Goal: Information Seeking & Learning: Understand process/instructions

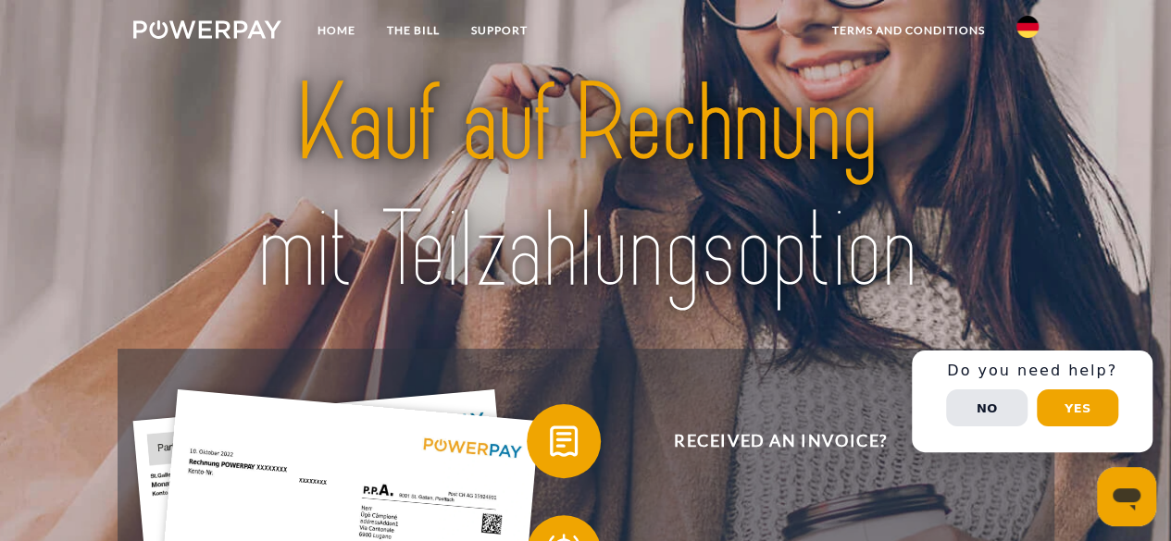
click at [1024, 23] on img at bounding box center [1027, 27] width 22 height 22
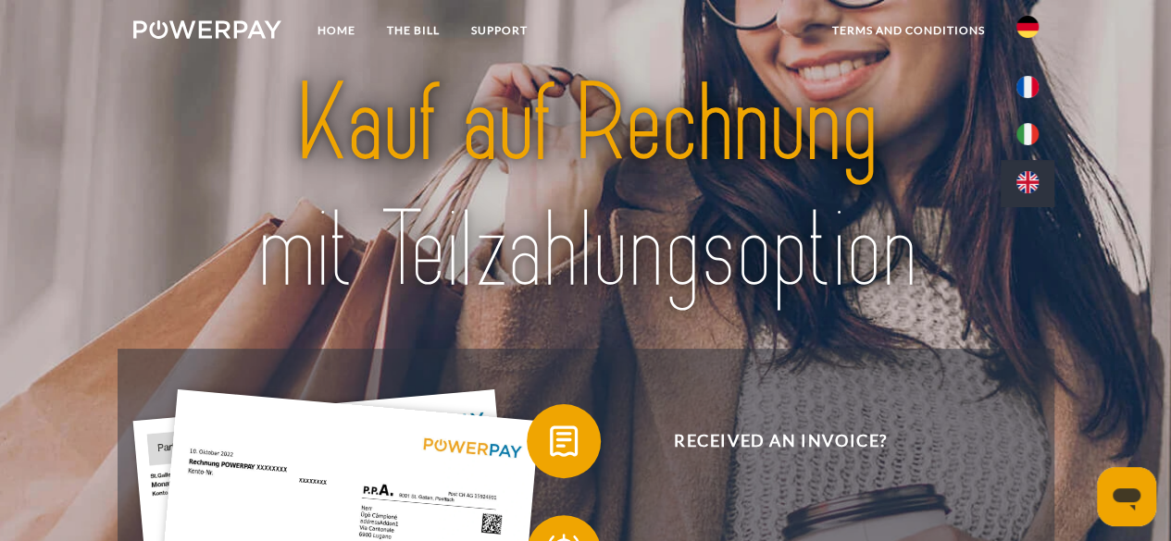
click at [1024, 168] on link at bounding box center [1027, 183] width 54 height 47
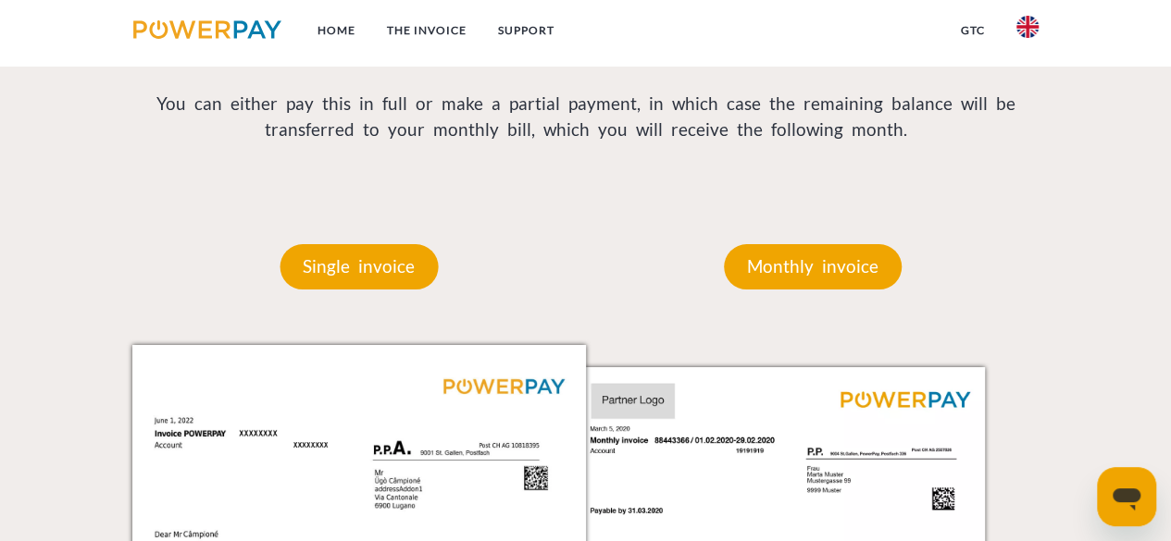
scroll to position [1296, 0]
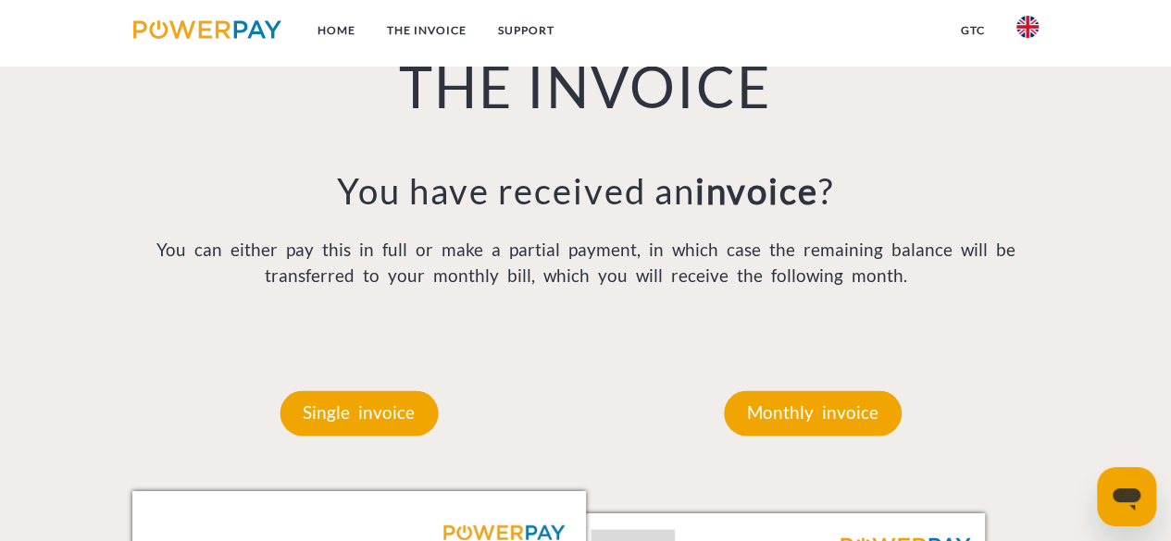
click at [1031, 19] on img at bounding box center [1027, 27] width 22 height 22
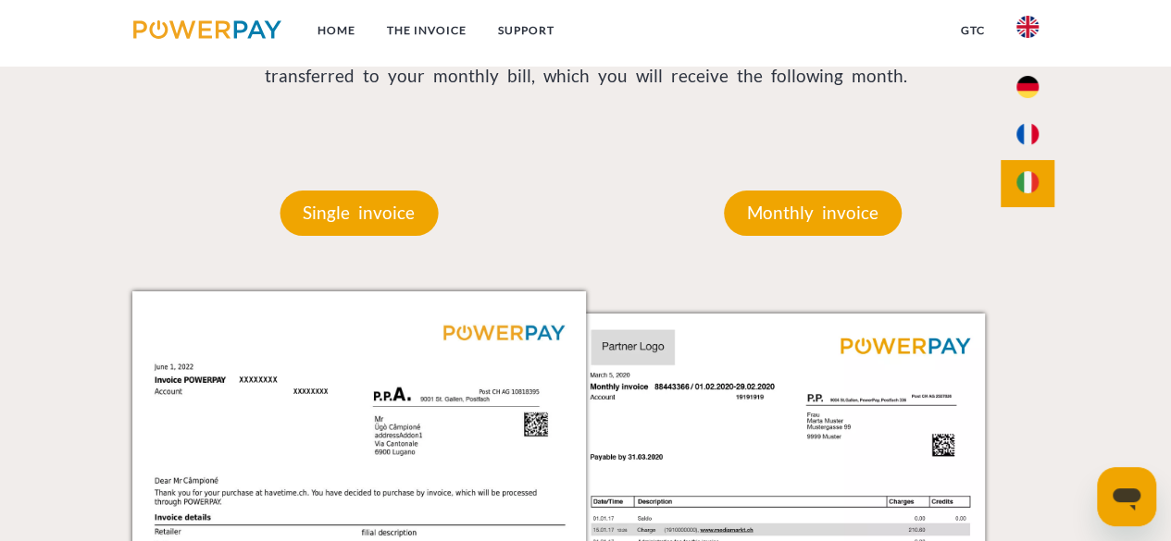
scroll to position [1573, 0]
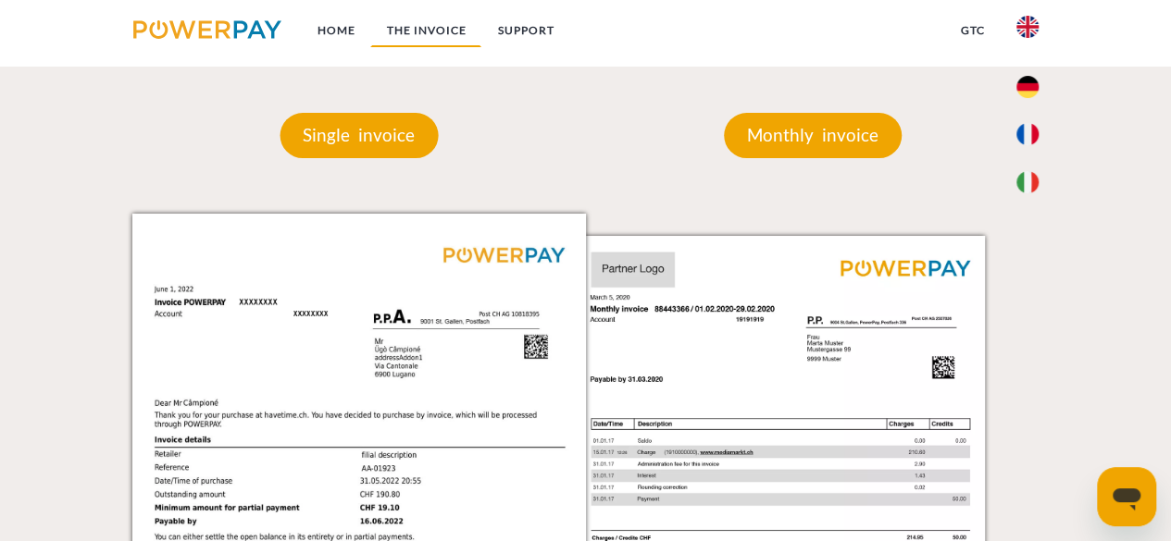
click at [413, 27] on link "THE INVOICE" at bounding box center [425, 30] width 111 height 33
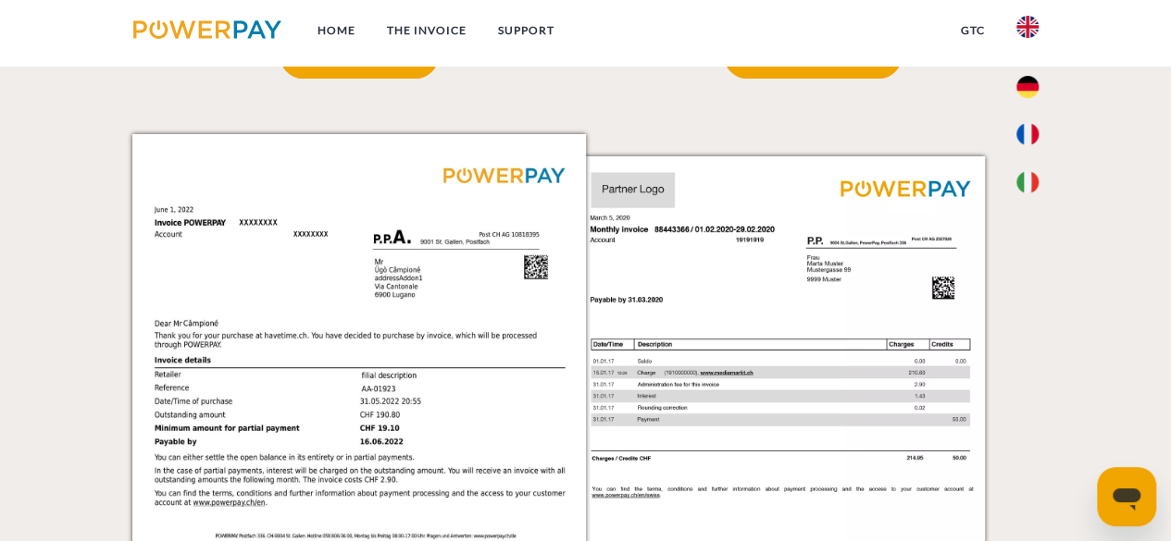
scroll to position [1490, 0]
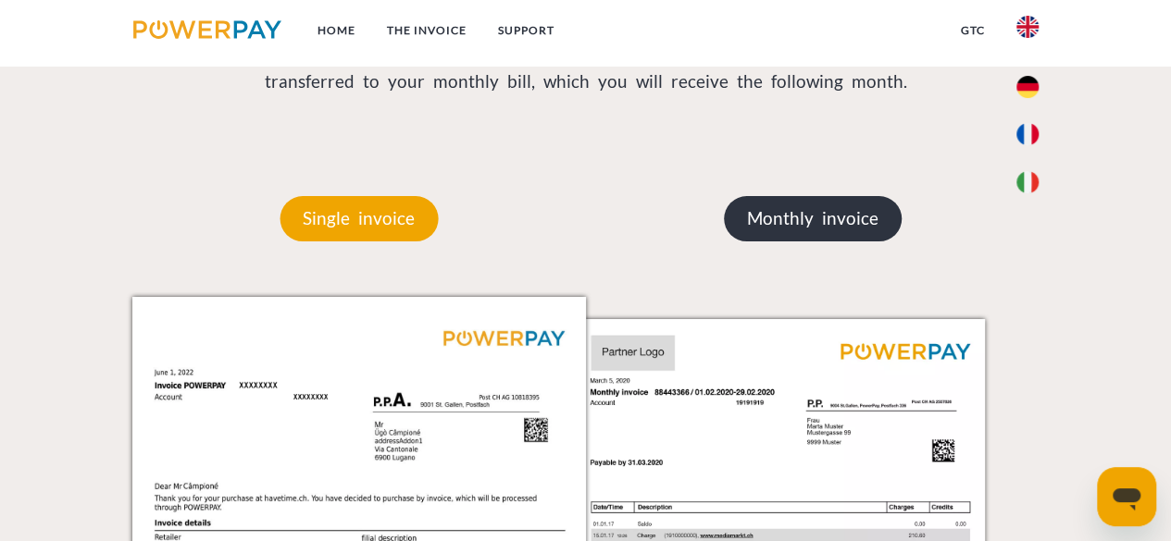
click at [800, 217] on p "Monthly invoice" at bounding box center [813, 218] width 178 height 44
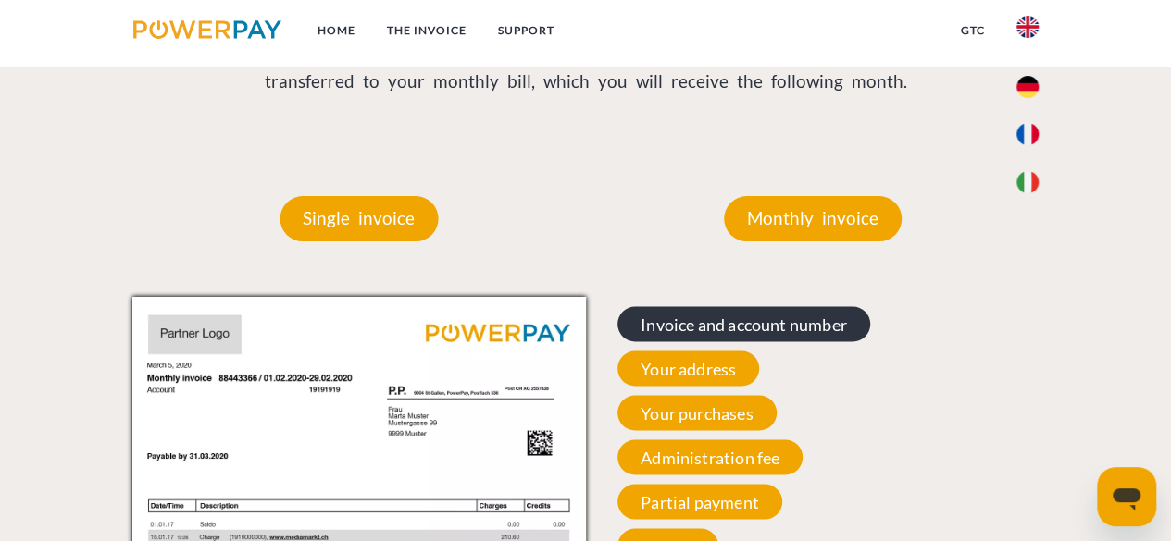
click at [766, 323] on span "Invoice and account number" at bounding box center [743, 323] width 253 height 35
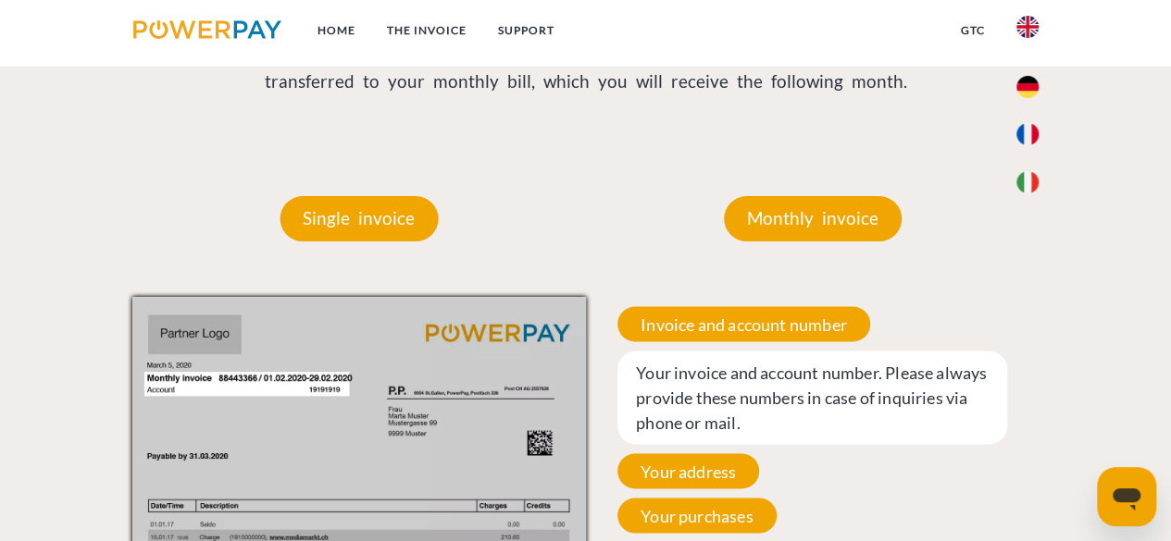
click at [697, 378] on span "Your invoice and account number. Please always provide these numbers in case of…" at bounding box center [812, 397] width 390 height 93
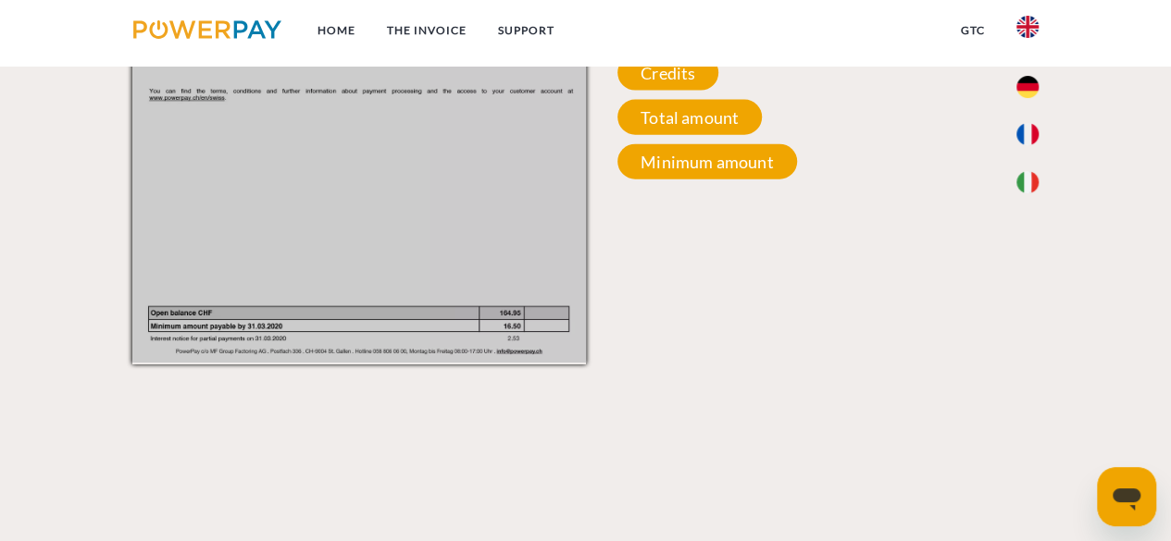
scroll to position [2045, 0]
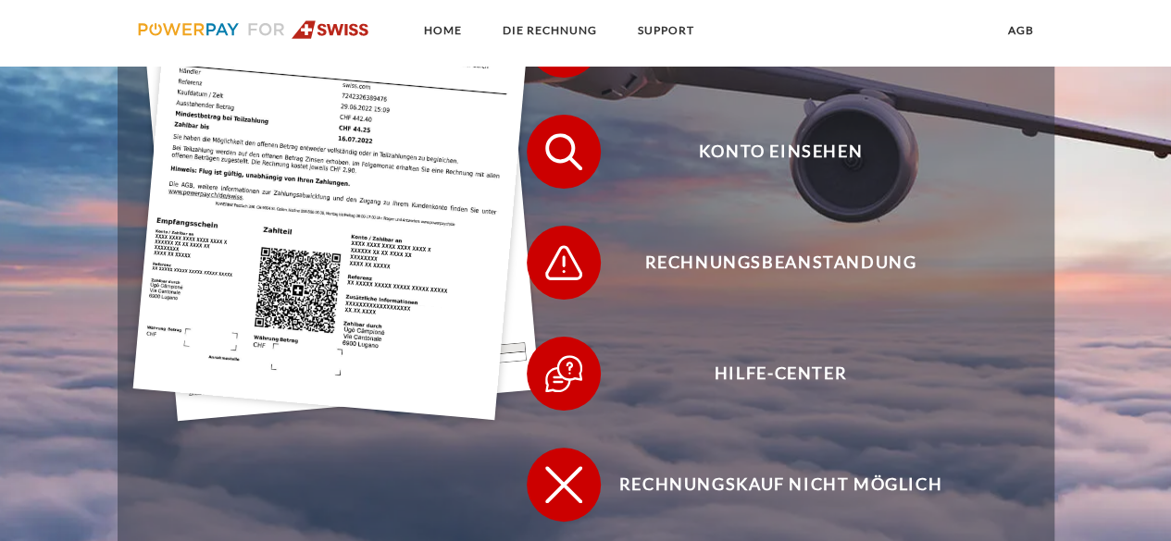
scroll to position [555, 0]
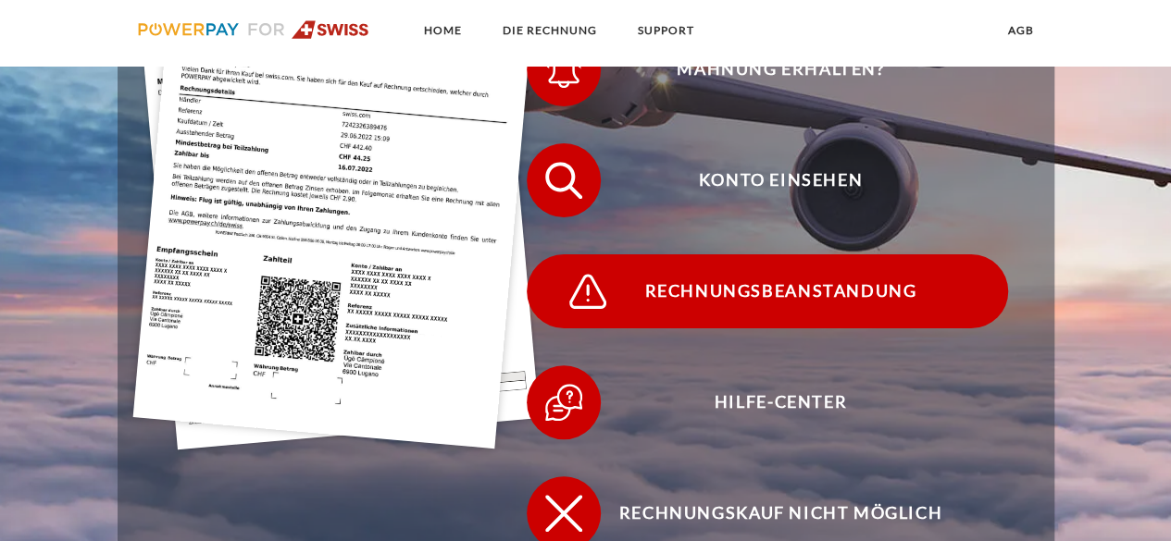
click at [723, 288] on span "Rechnungsbeanstandung" at bounding box center [779, 291] width 453 height 74
